Goal: Task Accomplishment & Management: Manage account settings

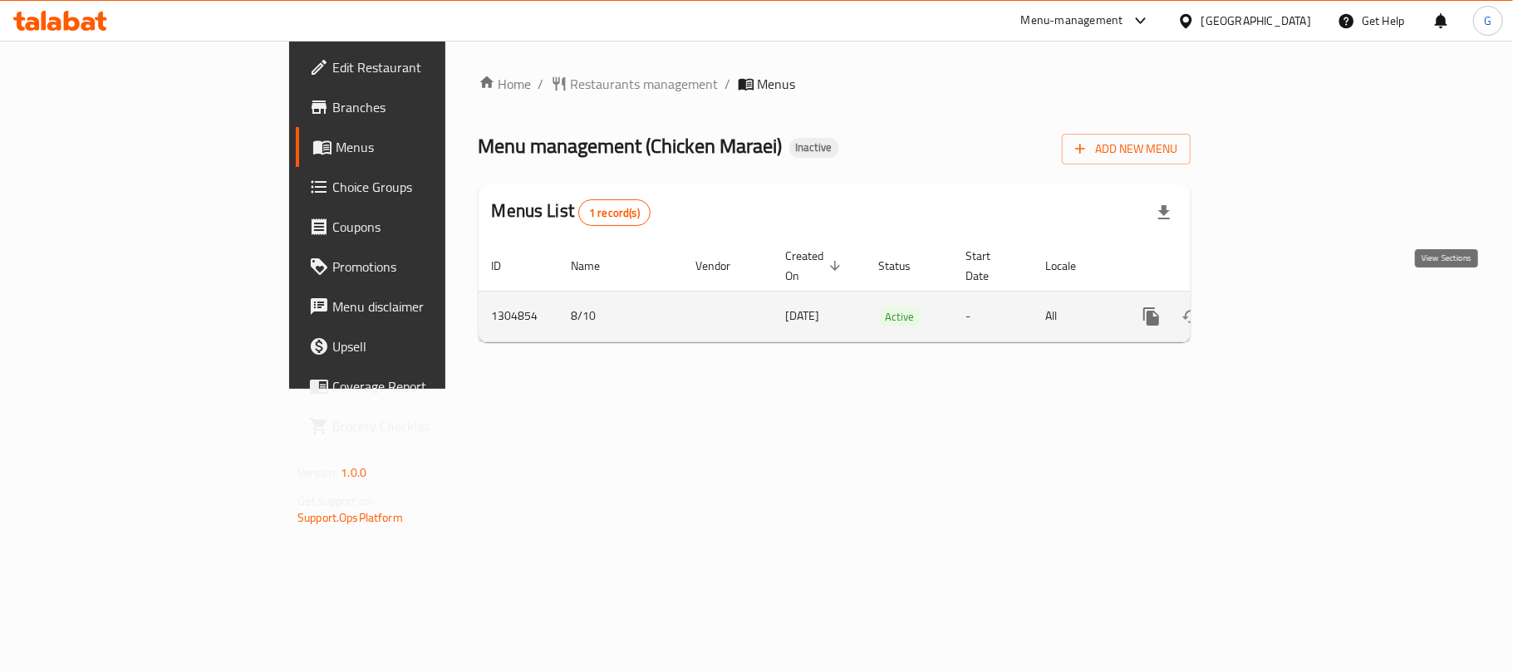
click at [1291, 299] on link "enhanced table" at bounding box center [1271, 317] width 40 height 40
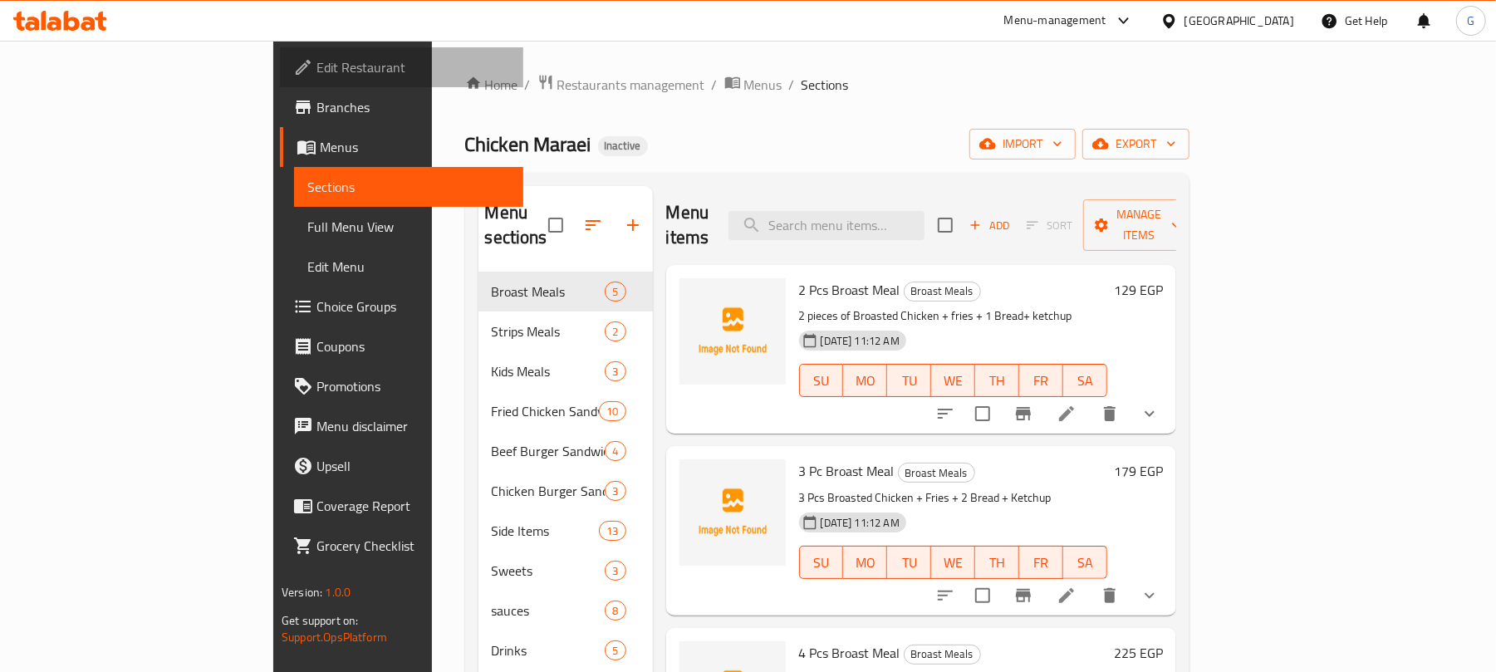
click at [317, 75] on span "Edit Restaurant" at bounding box center [414, 67] width 194 height 20
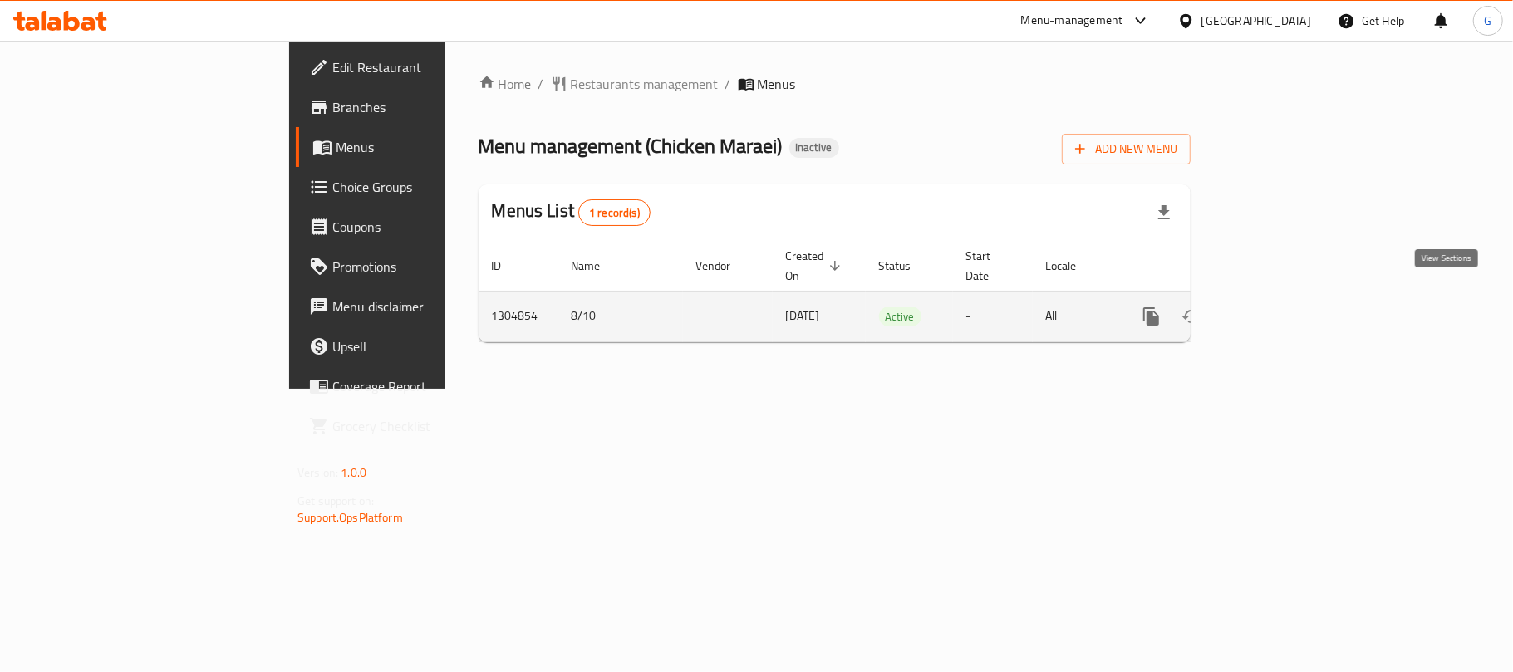
click at [1281, 307] on icon "enhanced table" at bounding box center [1271, 317] width 20 height 20
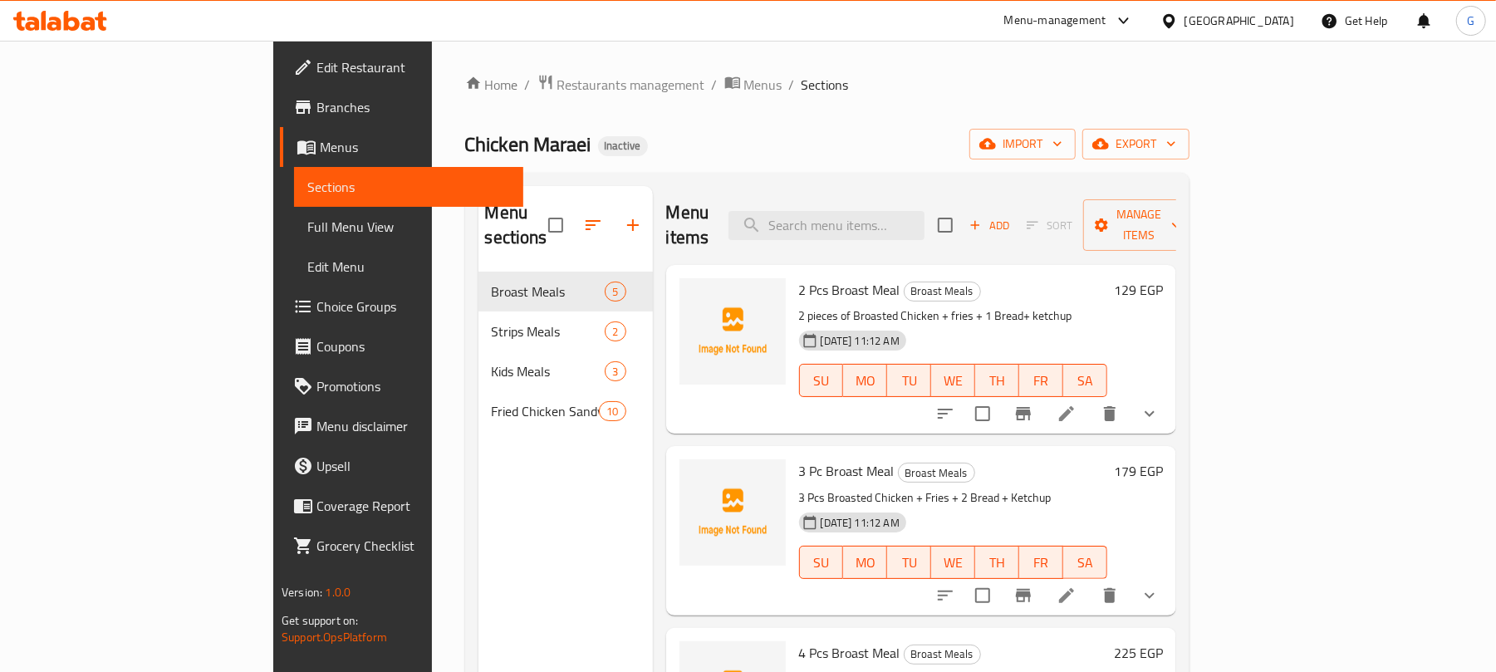
click at [317, 113] on span "Branches" at bounding box center [414, 107] width 194 height 20
